Goal: Transaction & Acquisition: Purchase product/service

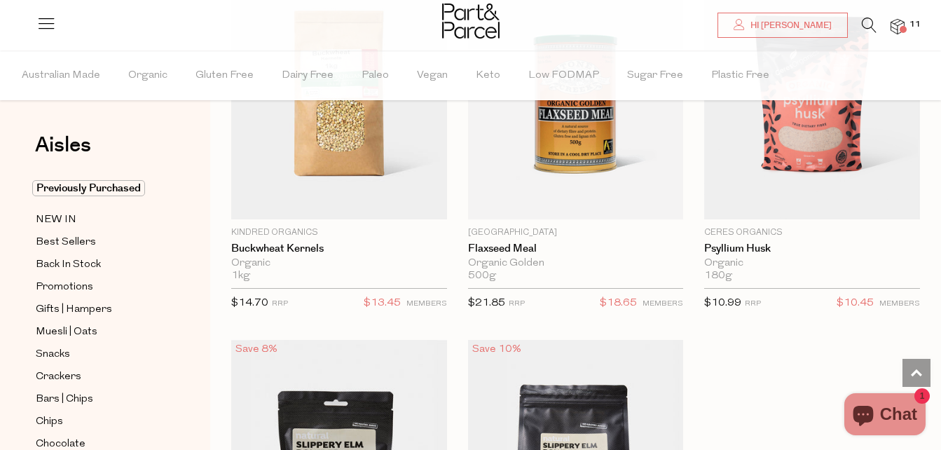
scroll to position [280, 0]
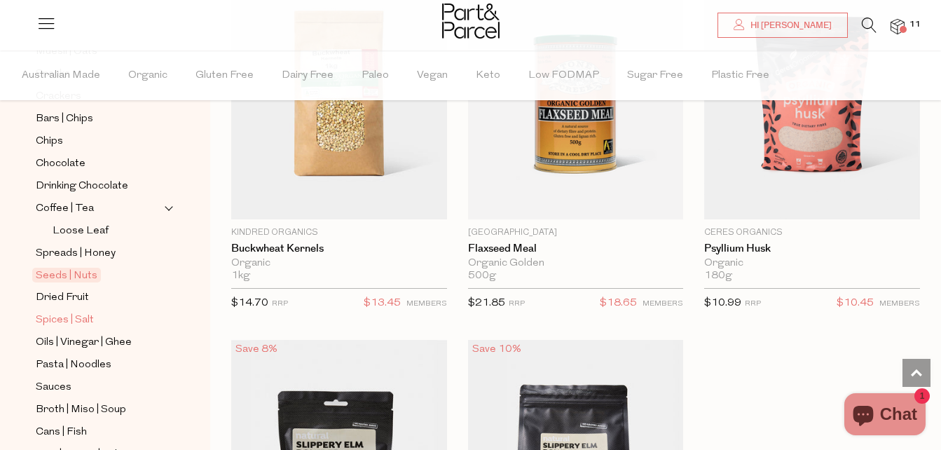
click at [46, 312] on span "Spices | Salt" at bounding box center [65, 320] width 58 height 17
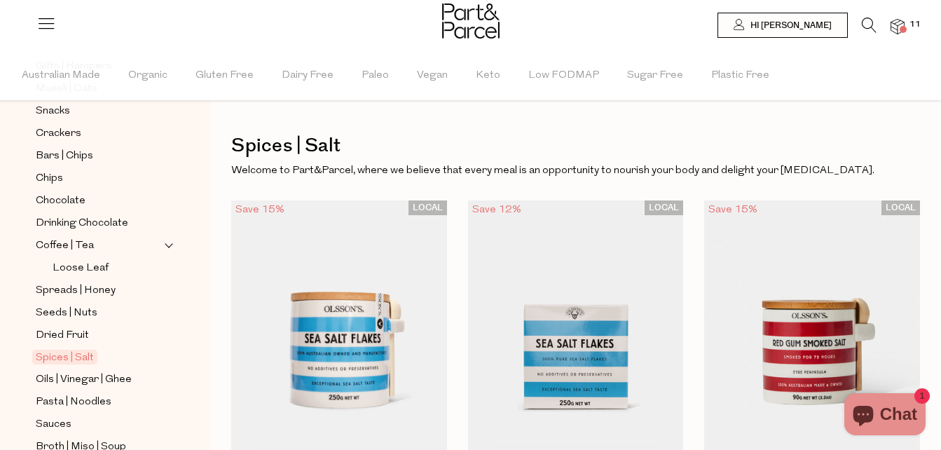
scroll to position [280, 0]
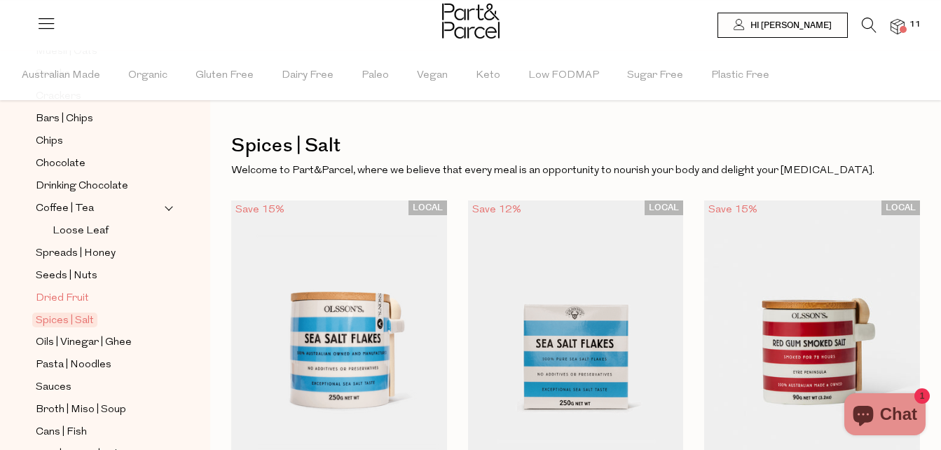
click at [49, 291] on span "Dried Fruit" at bounding box center [62, 298] width 53 height 17
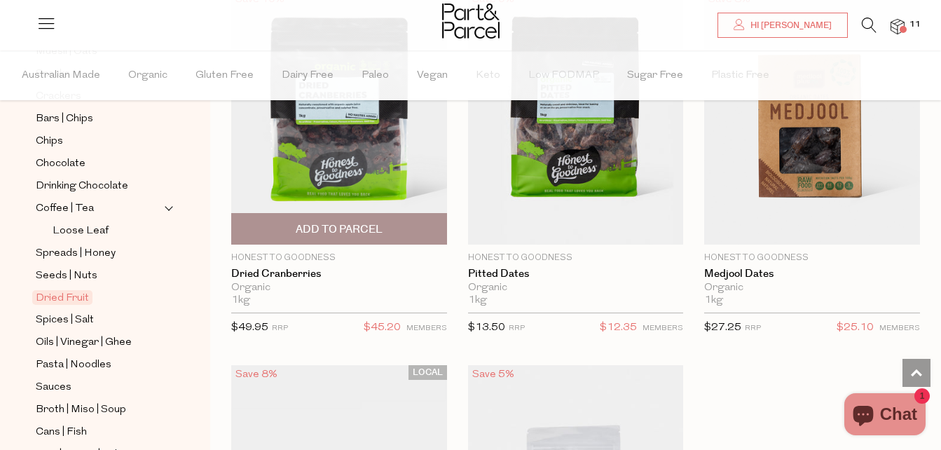
scroll to position [911, 0]
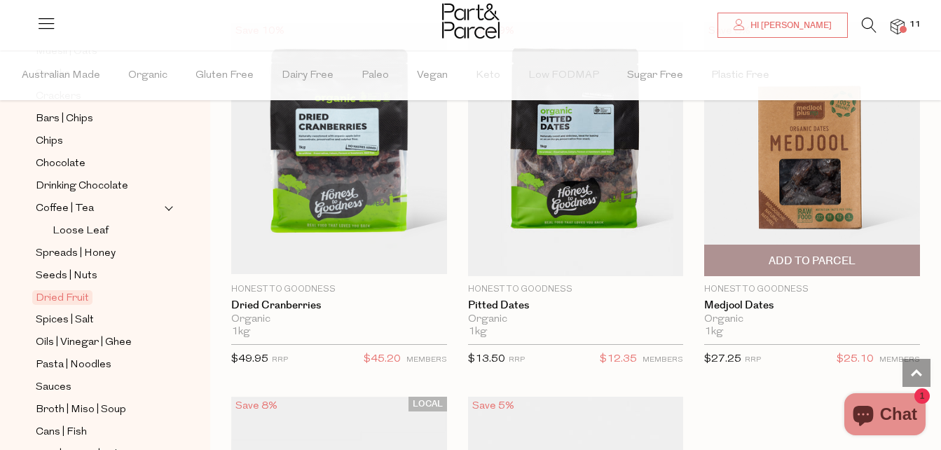
click at [832, 266] on span "Add To Parcel" at bounding box center [812, 261] width 87 height 15
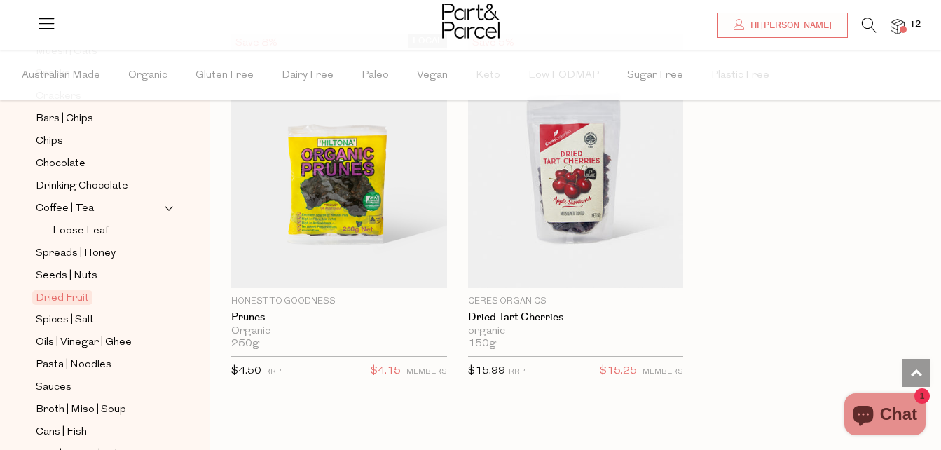
scroll to position [1471, 0]
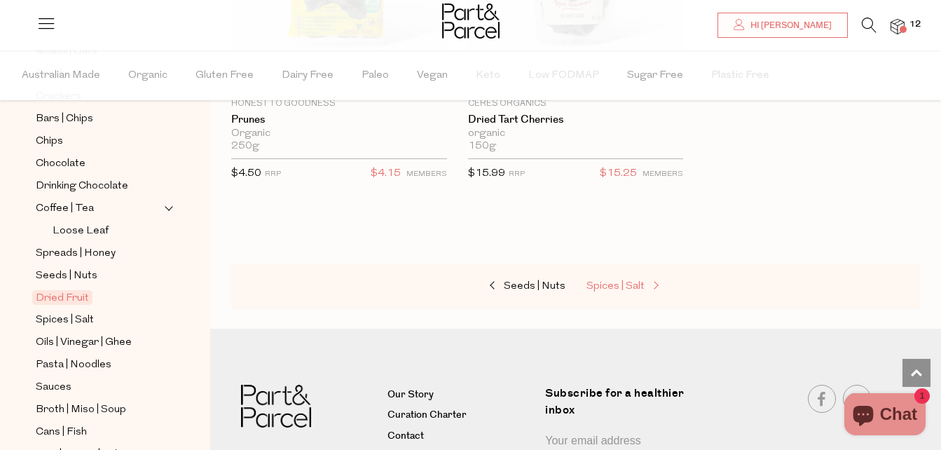
click at [627, 286] on span "Spices | Salt" at bounding box center [615, 286] width 58 height 11
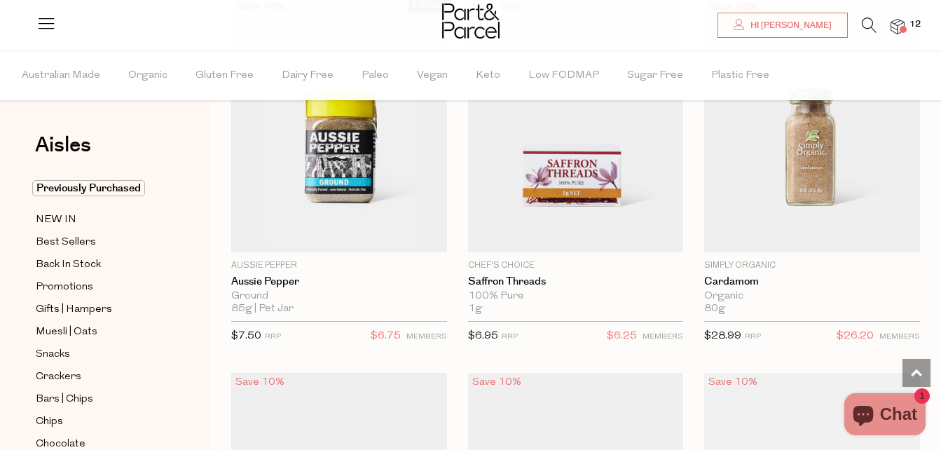
scroll to position [2452, 0]
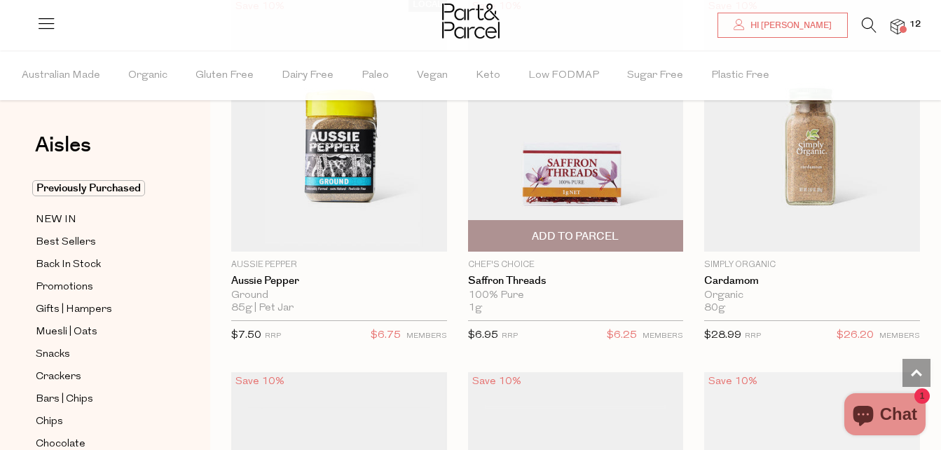
click at [579, 229] on span "Add To Parcel" at bounding box center [575, 236] width 87 height 15
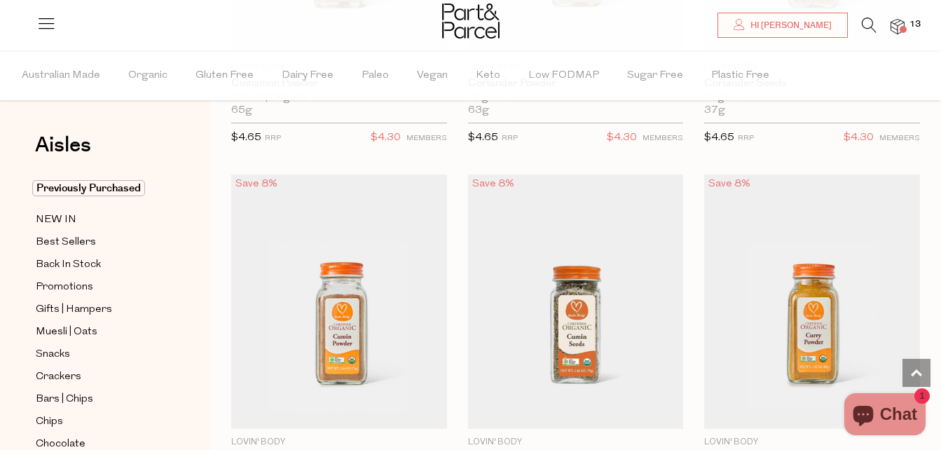
scroll to position [4624, 0]
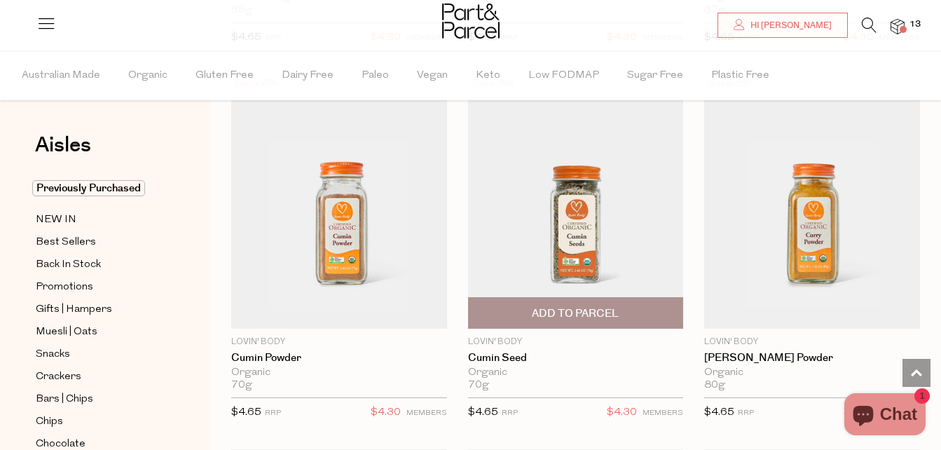
click at [586, 306] on span "Add To Parcel" at bounding box center [575, 313] width 87 height 15
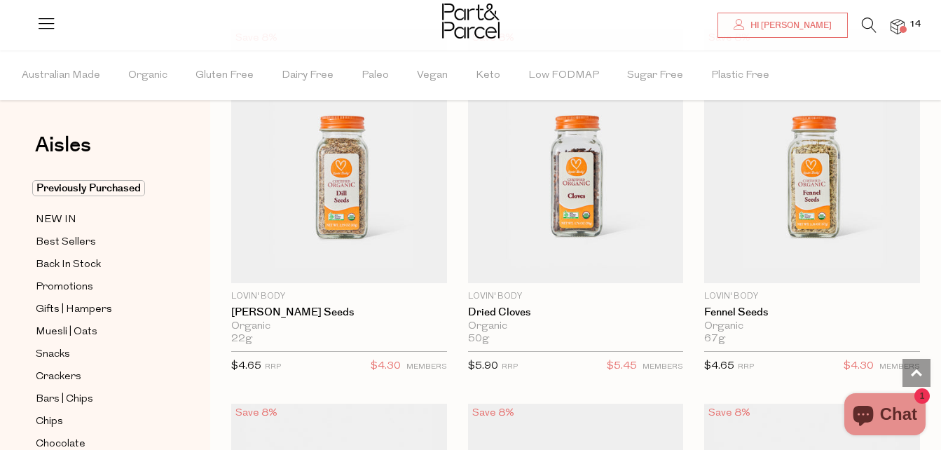
scroll to position [5114, 0]
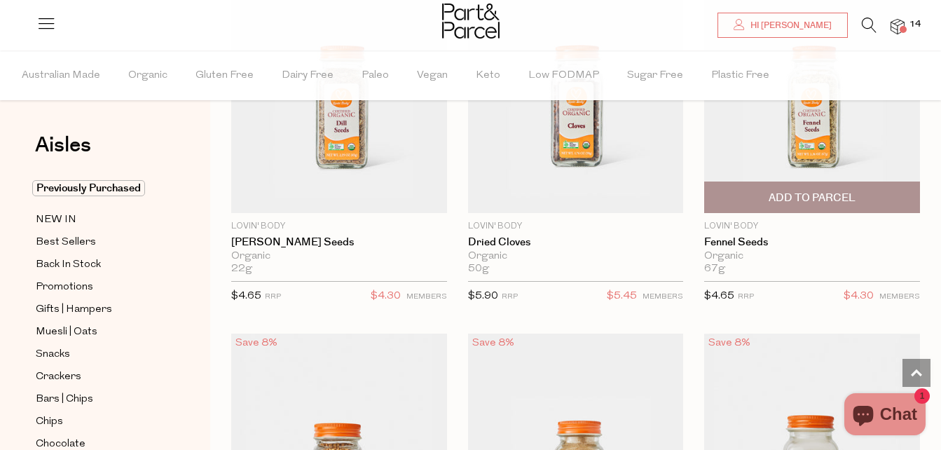
click at [829, 193] on span "Add To Parcel" at bounding box center [812, 198] width 87 height 15
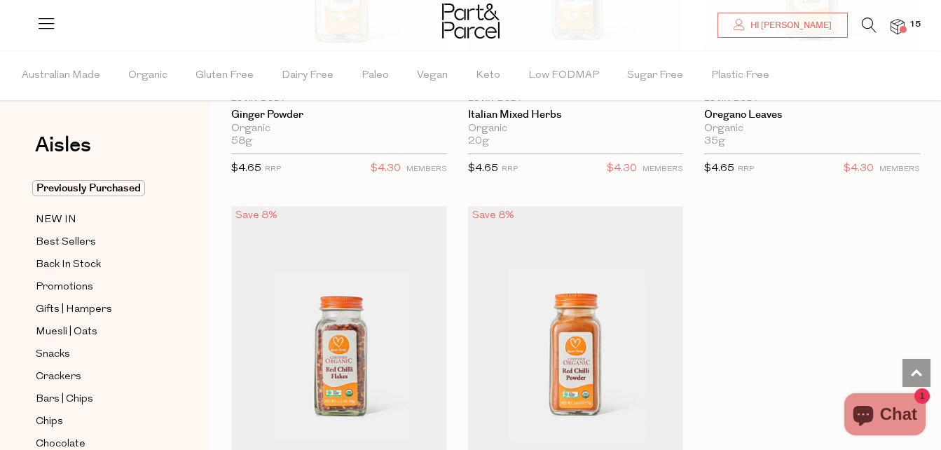
scroll to position [6025, 0]
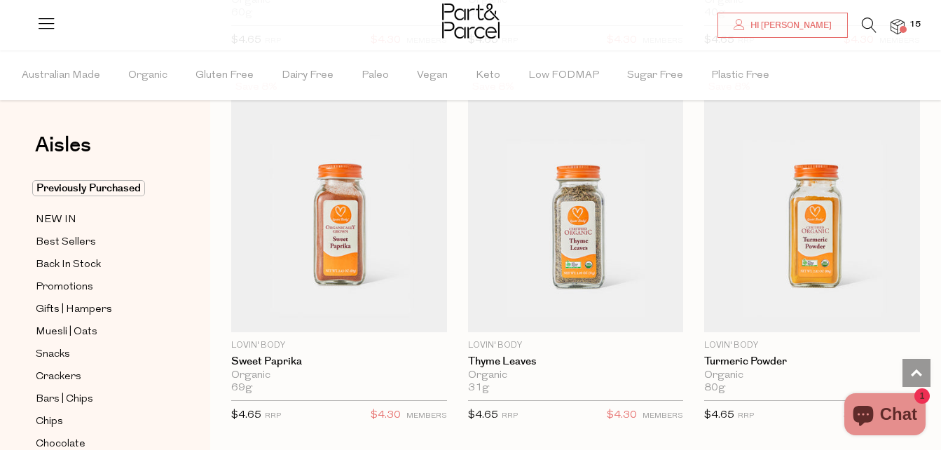
scroll to position [6515, 0]
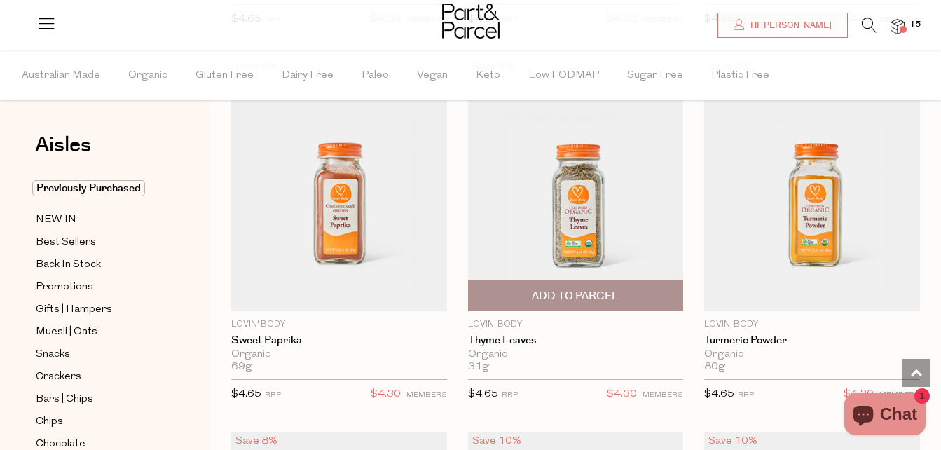
click at [575, 280] on span "Add To Parcel" at bounding box center [575, 295] width 207 height 30
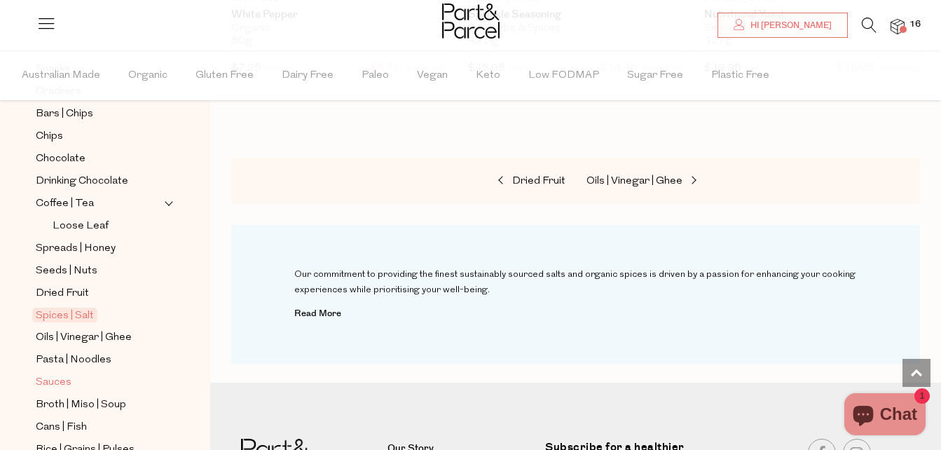
scroll to position [280, 0]
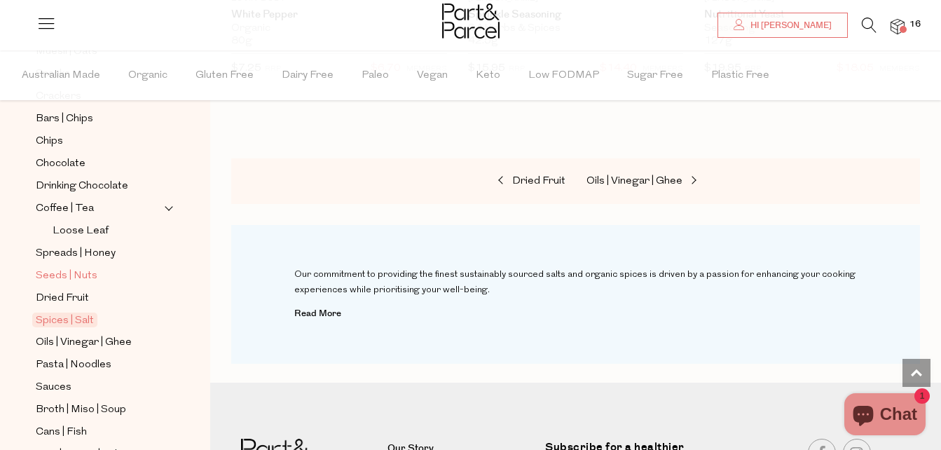
click at [50, 268] on span "Seeds | Nuts" at bounding box center [67, 276] width 62 height 17
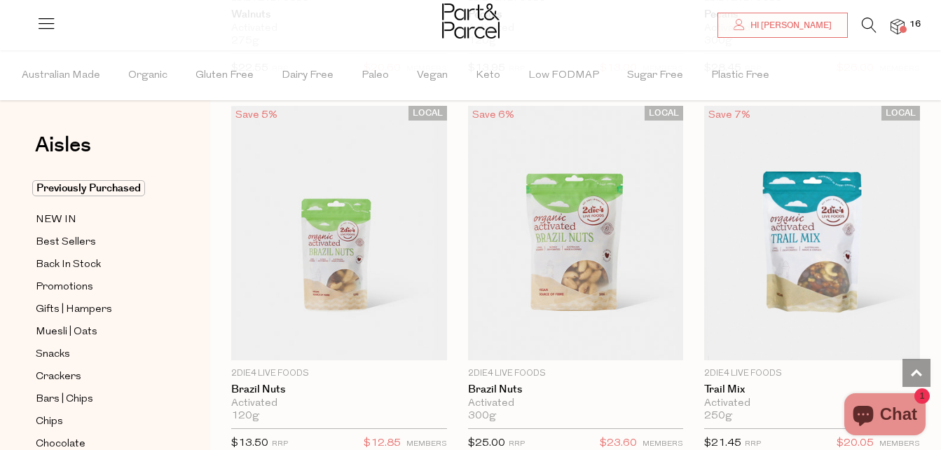
scroll to position [1619, 0]
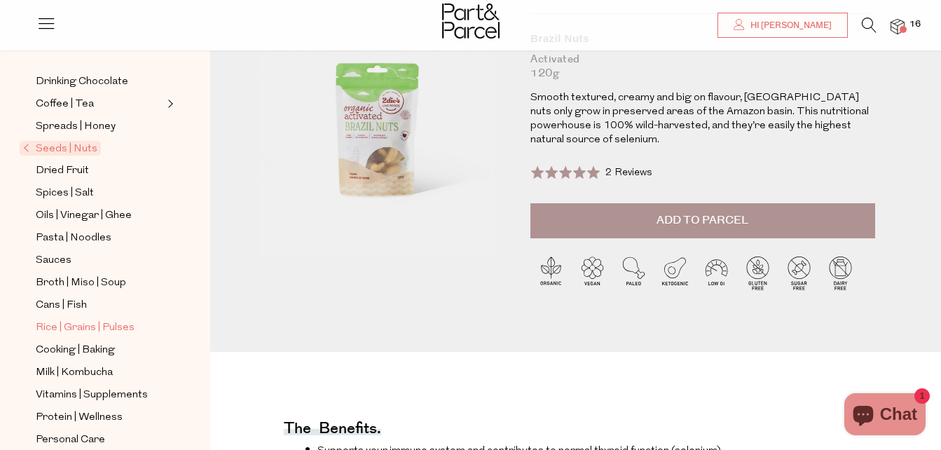
scroll to position [331, 0]
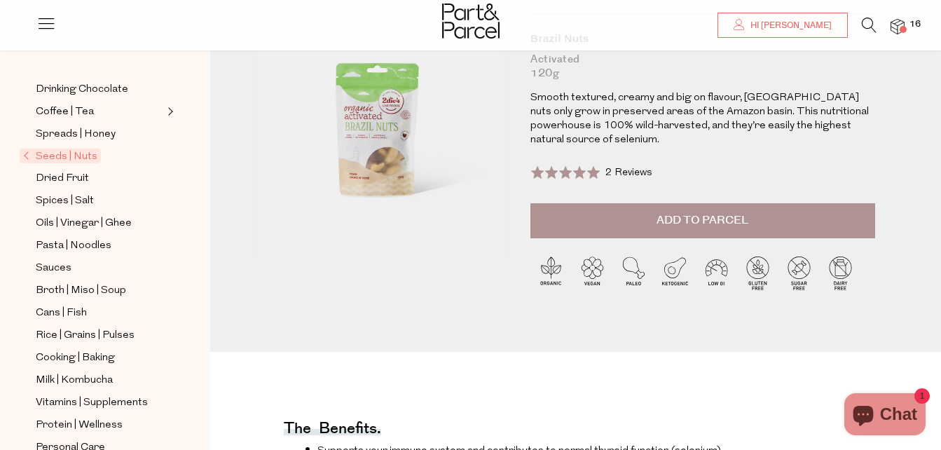
click at [54, 149] on span "Seeds | Nuts" at bounding box center [60, 156] width 81 height 15
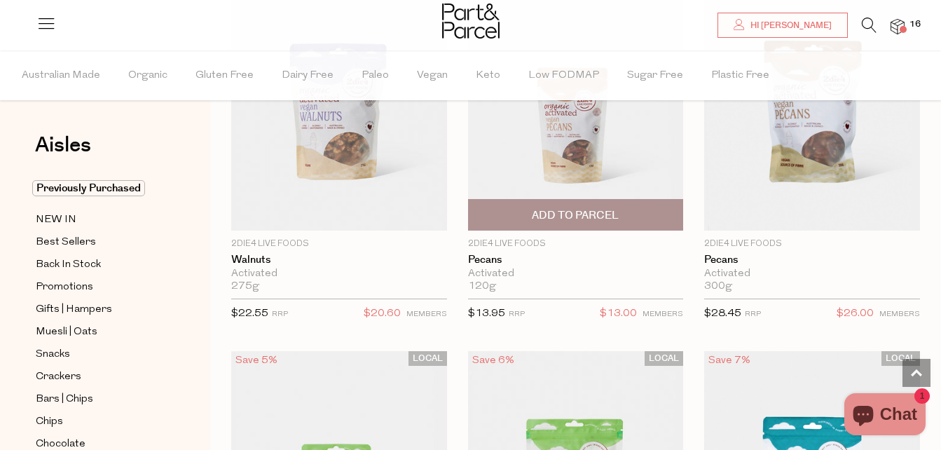
scroll to position [1261, 0]
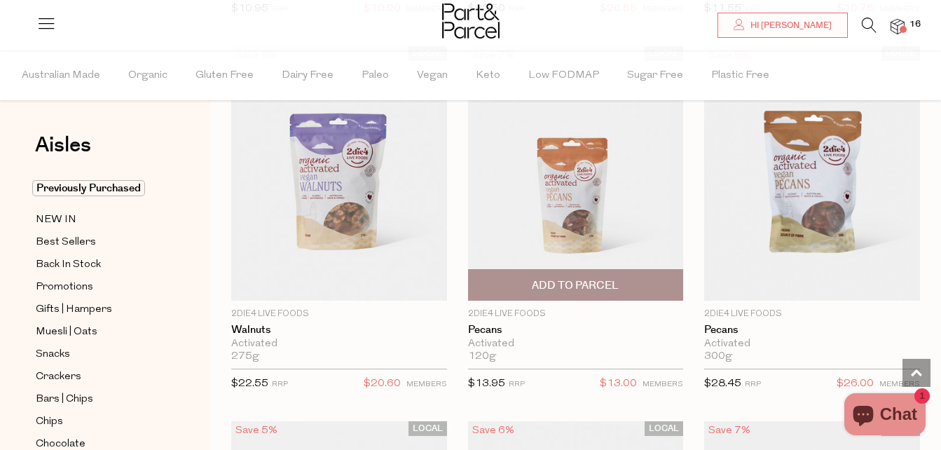
click at [584, 286] on span "Add To Parcel" at bounding box center [575, 285] width 87 height 15
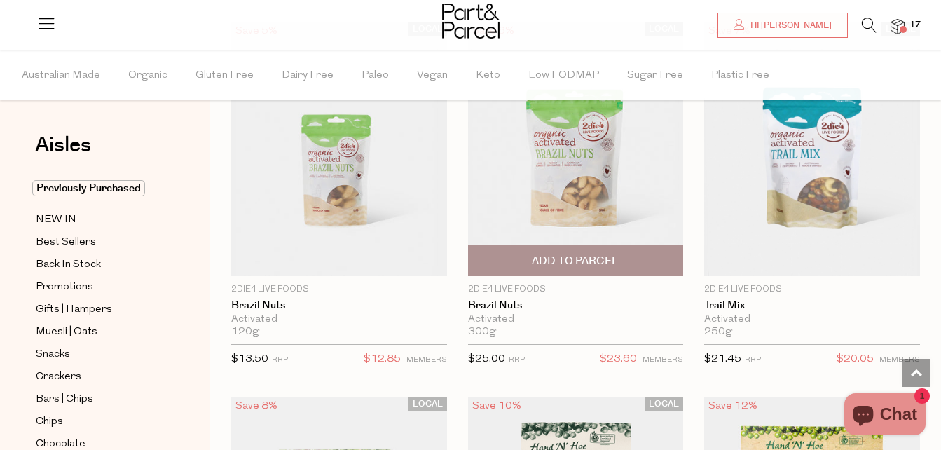
scroll to position [1681, 0]
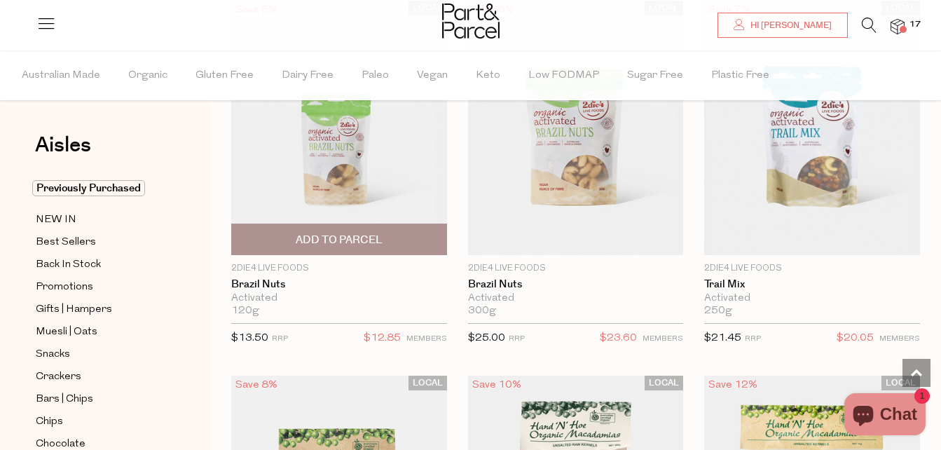
click at [331, 235] on span "Add To Parcel" at bounding box center [339, 240] width 87 height 15
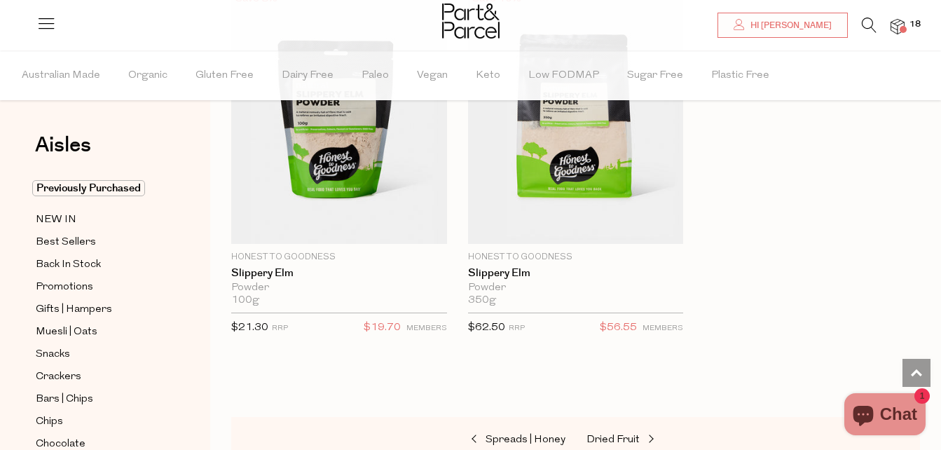
scroll to position [5885, 0]
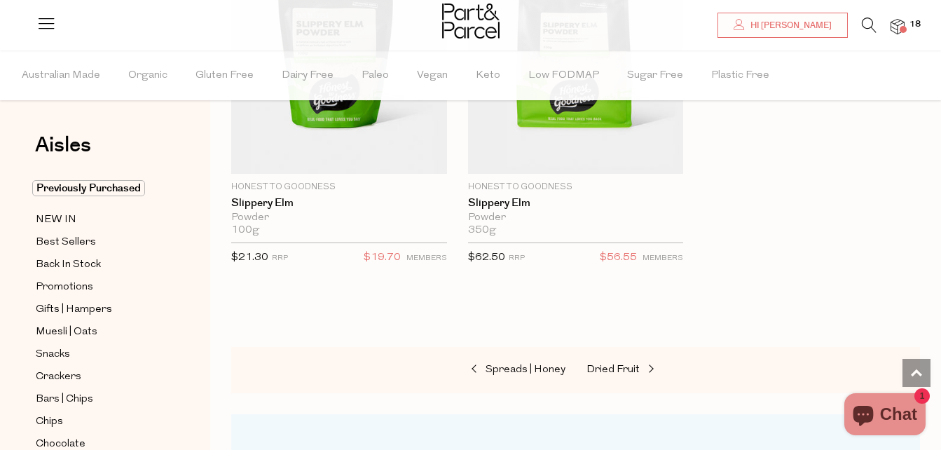
click at [914, 23] on span "18" at bounding box center [915, 24] width 18 height 13
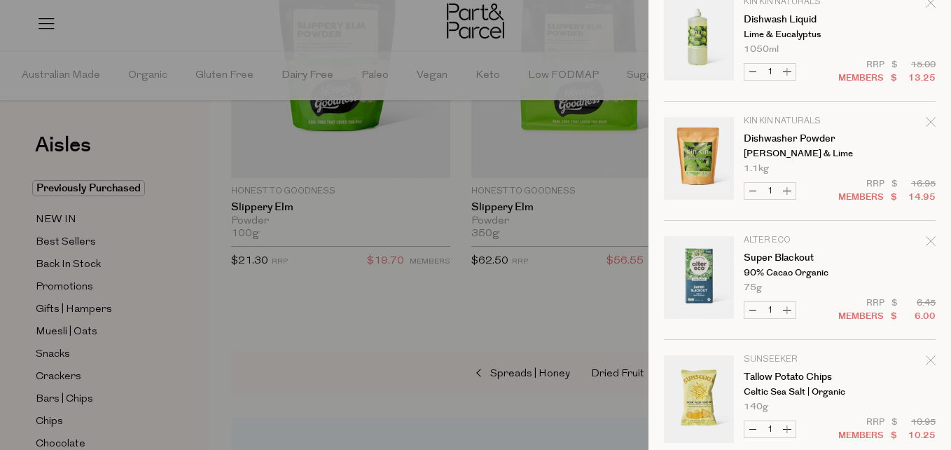
scroll to position [930, 0]
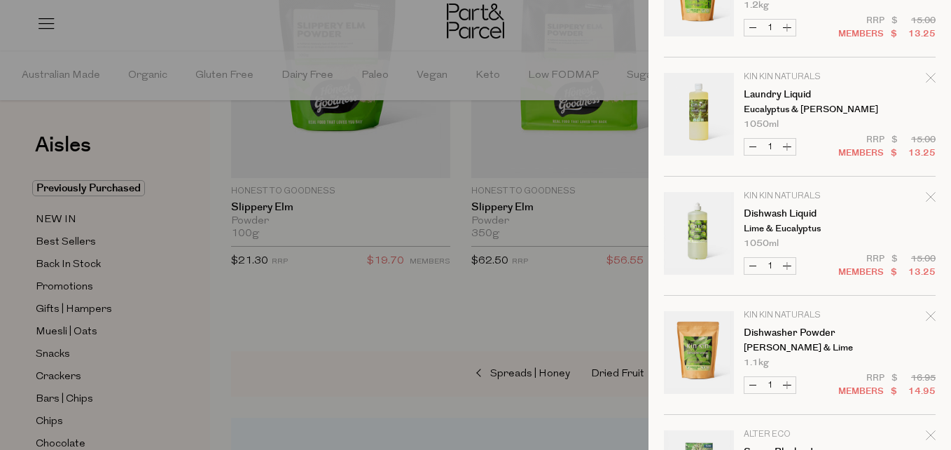
click at [480, 46] on div at bounding box center [475, 225] width 951 height 450
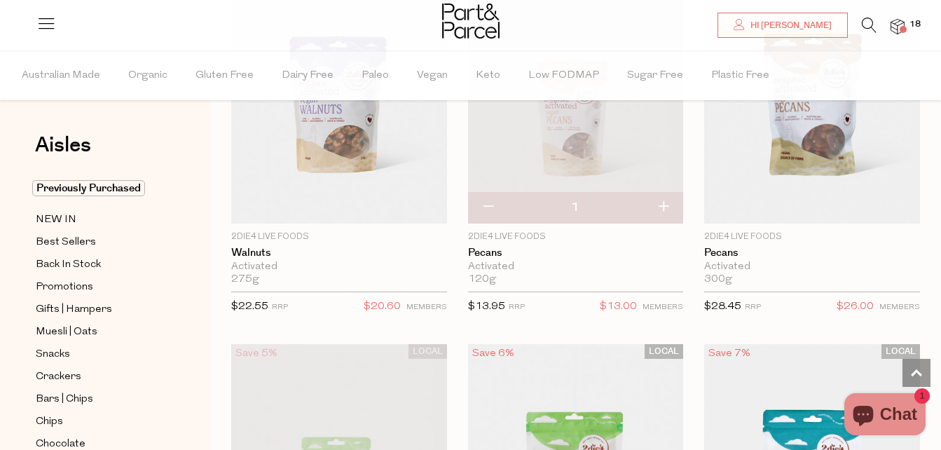
scroll to position [1277, 0]
